Goal: Find specific page/section: Find specific page/section

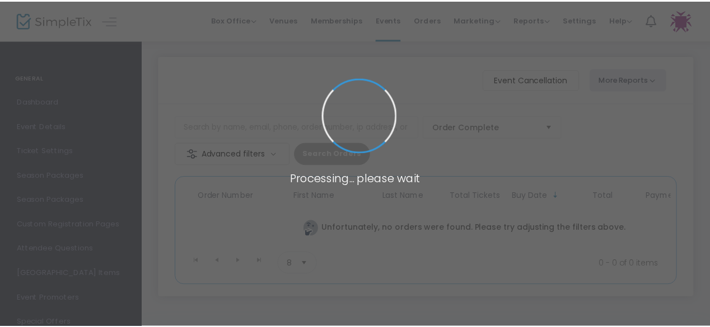
scroll to position [45, 0]
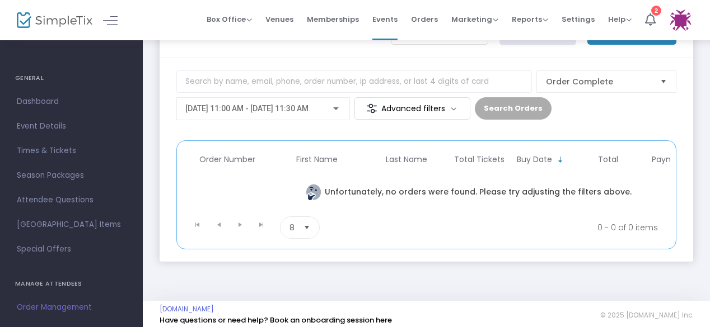
click at [46, 16] on img at bounding box center [55, 20] width 76 height 16
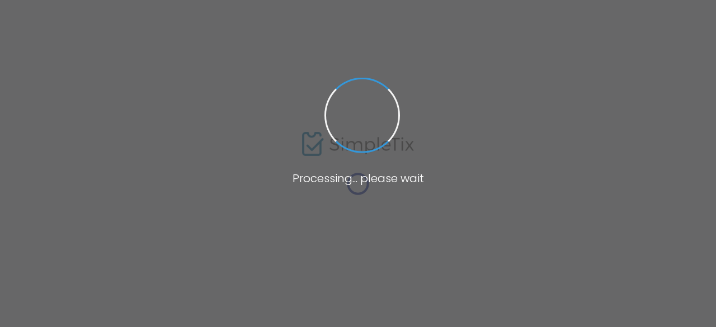
type input "[PERSON_NAME] and [PERSON_NAME] Capital [GEOGRAPHIC_DATA]"
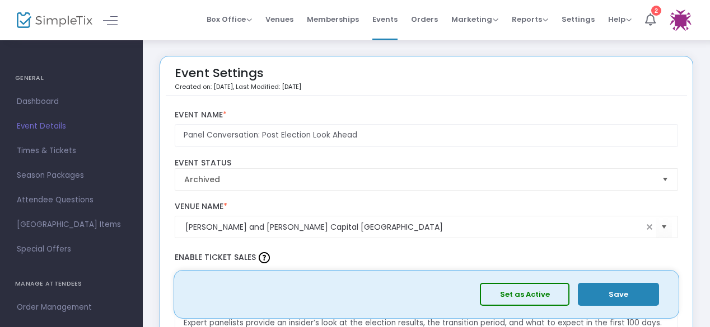
click at [50, 18] on img at bounding box center [55, 20] width 76 height 16
